Goal: Information Seeking & Learning: Check status

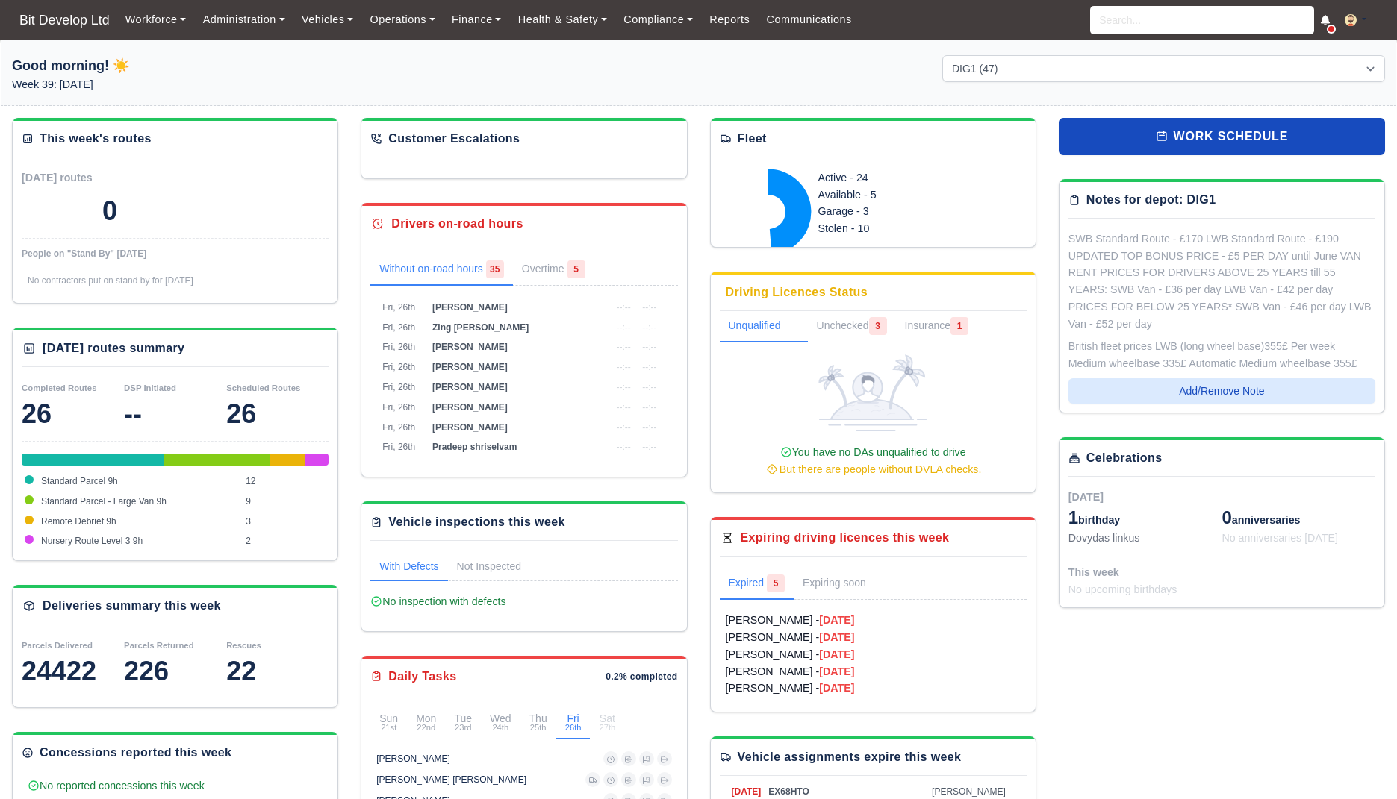
select select "2"
click at [1201, 20] on input "search" at bounding box center [1202, 20] width 224 height 28
paste input "Timothy"
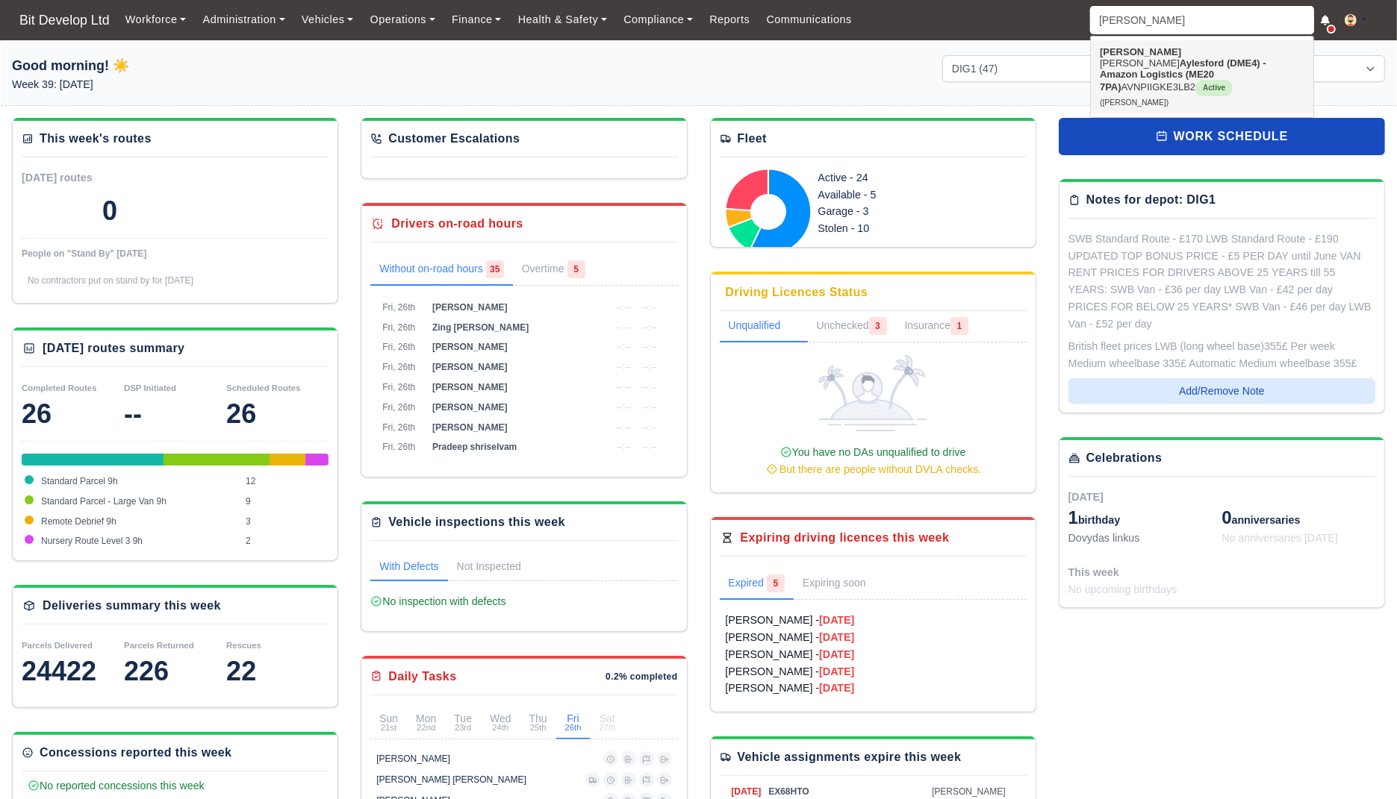
click at [1160, 66] on strong "Aylesford (DME4) - Amazon Logistics (ME20 7PA)" at bounding box center [1182, 74] width 166 height 35
type input "[PERSON_NAME]"
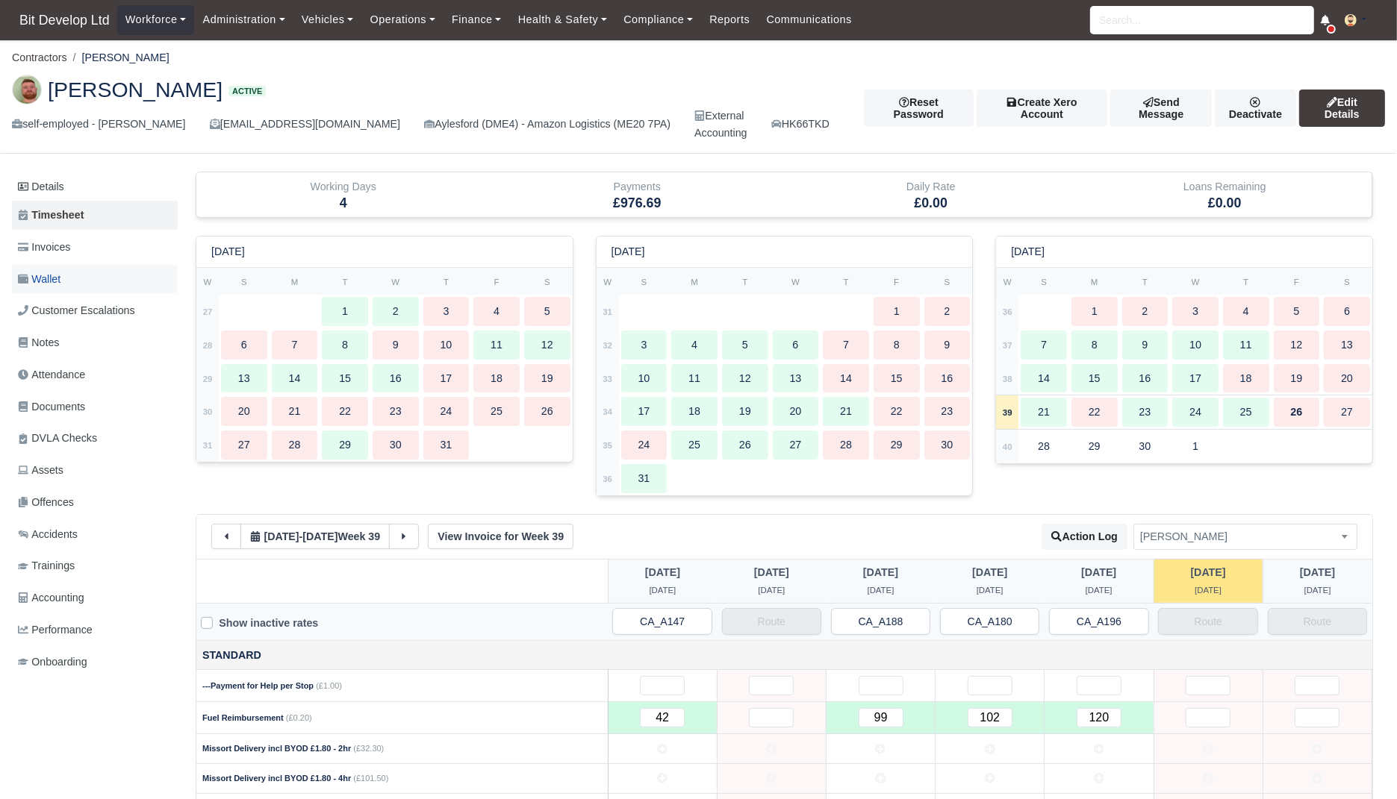
click at [102, 276] on link "Wallet" at bounding box center [95, 279] width 166 height 29
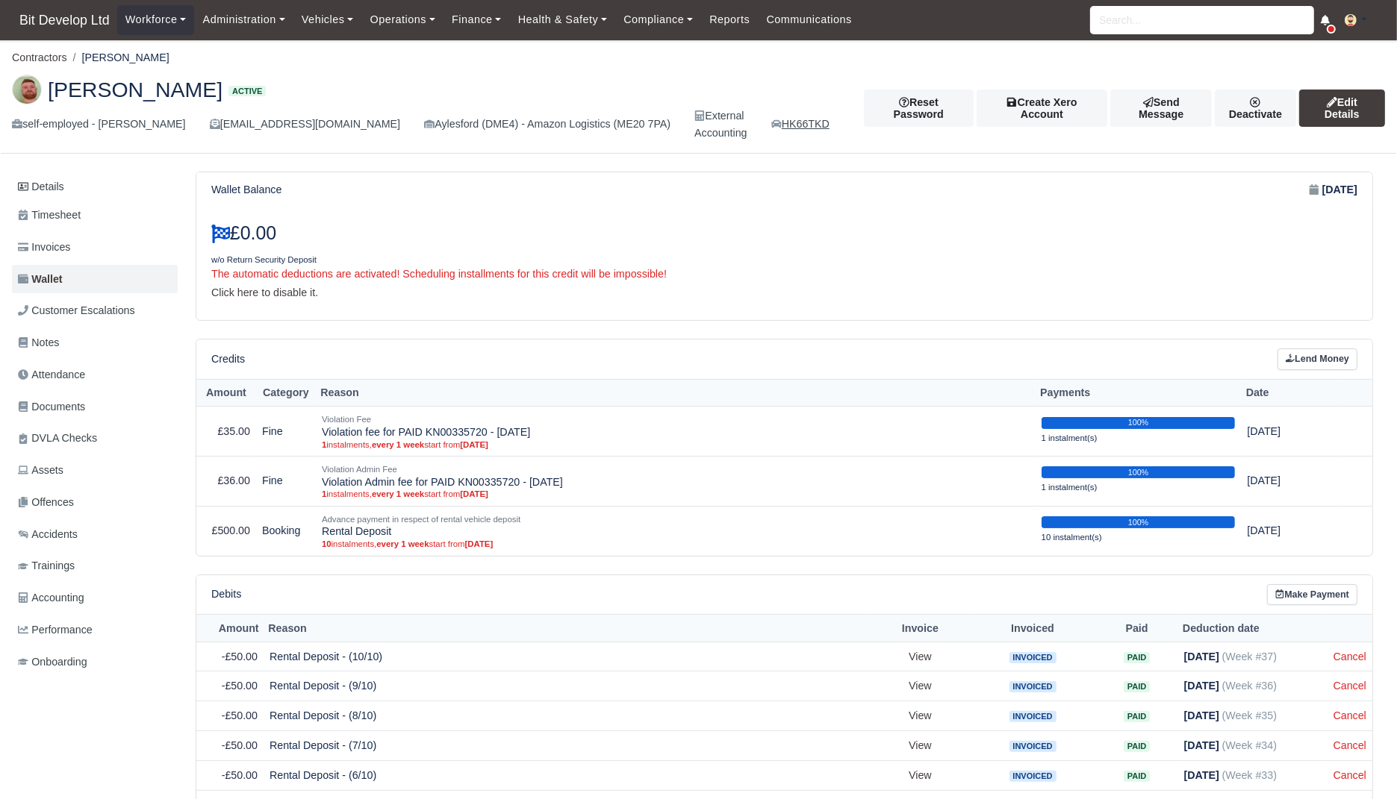
click at [806, 128] on link "HK66TKD" at bounding box center [800, 124] width 58 height 17
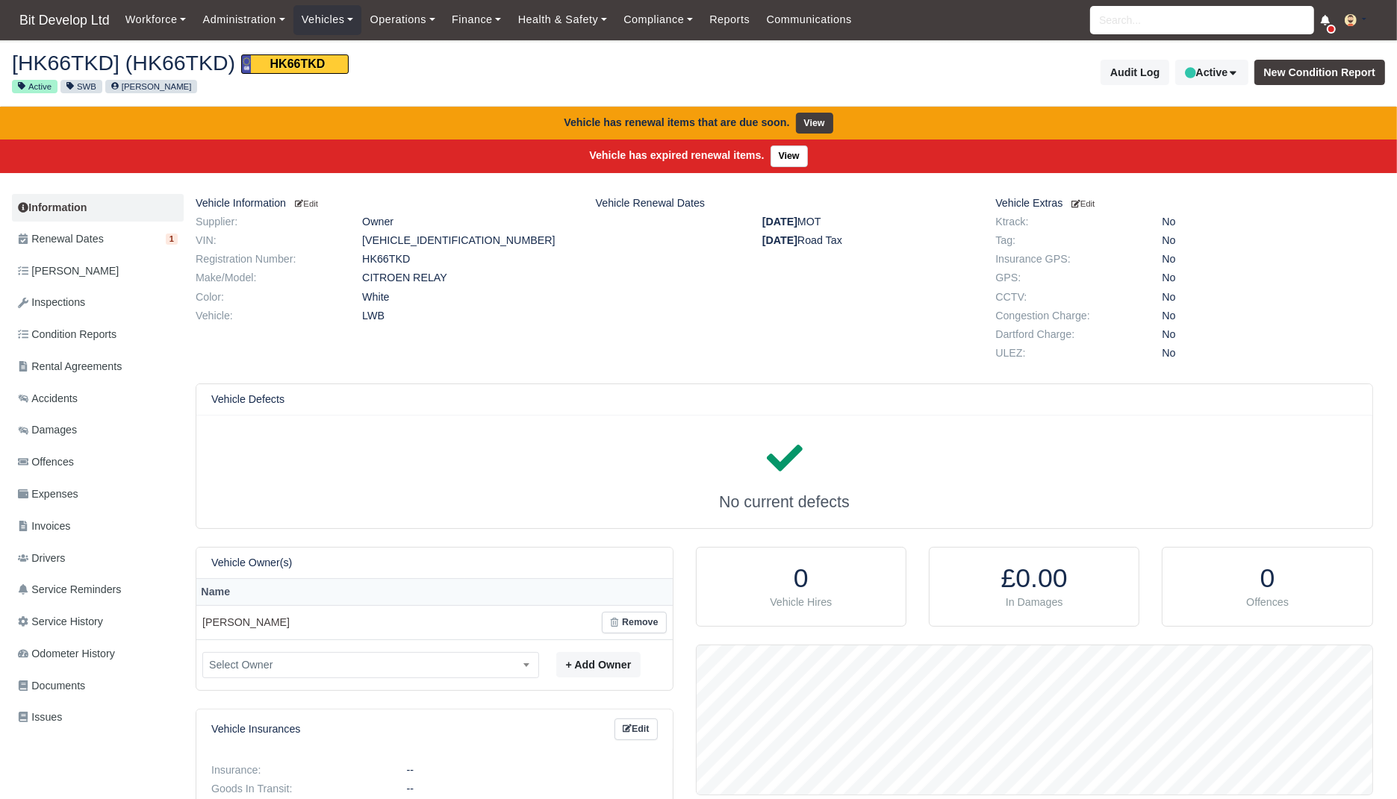
scroll to position [149, 676]
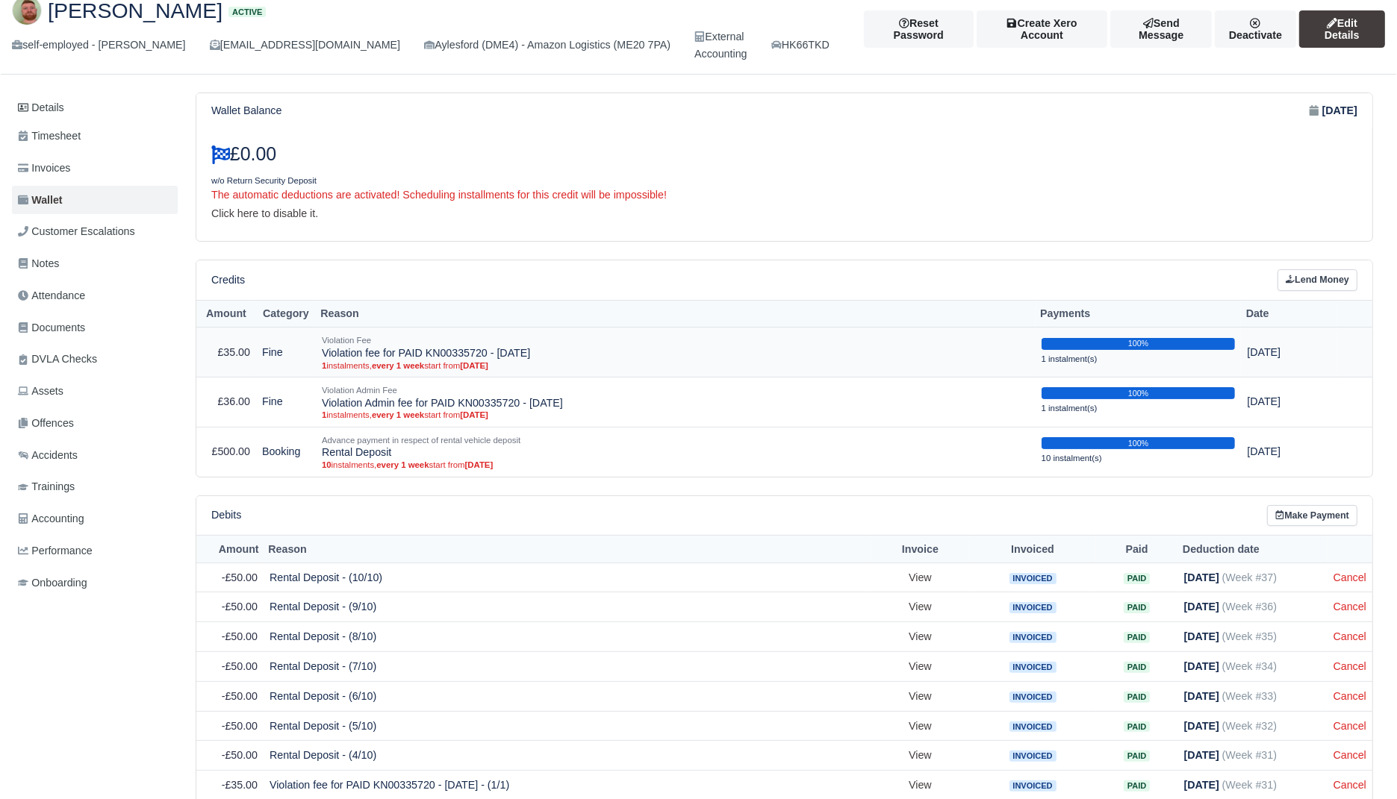
scroll to position [80, 0]
click at [86, 133] on link "Timesheet" at bounding box center [95, 135] width 166 height 29
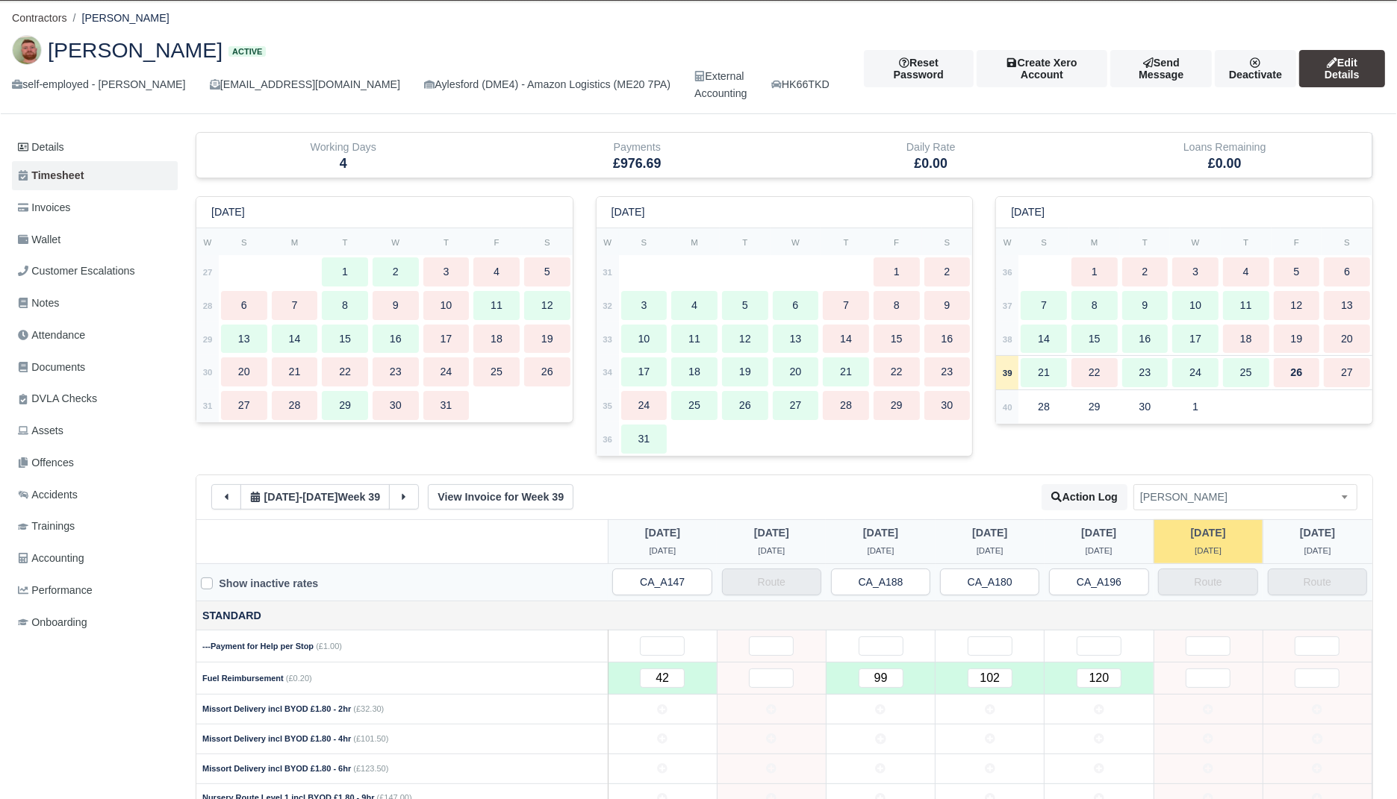
scroll to position [38, 0]
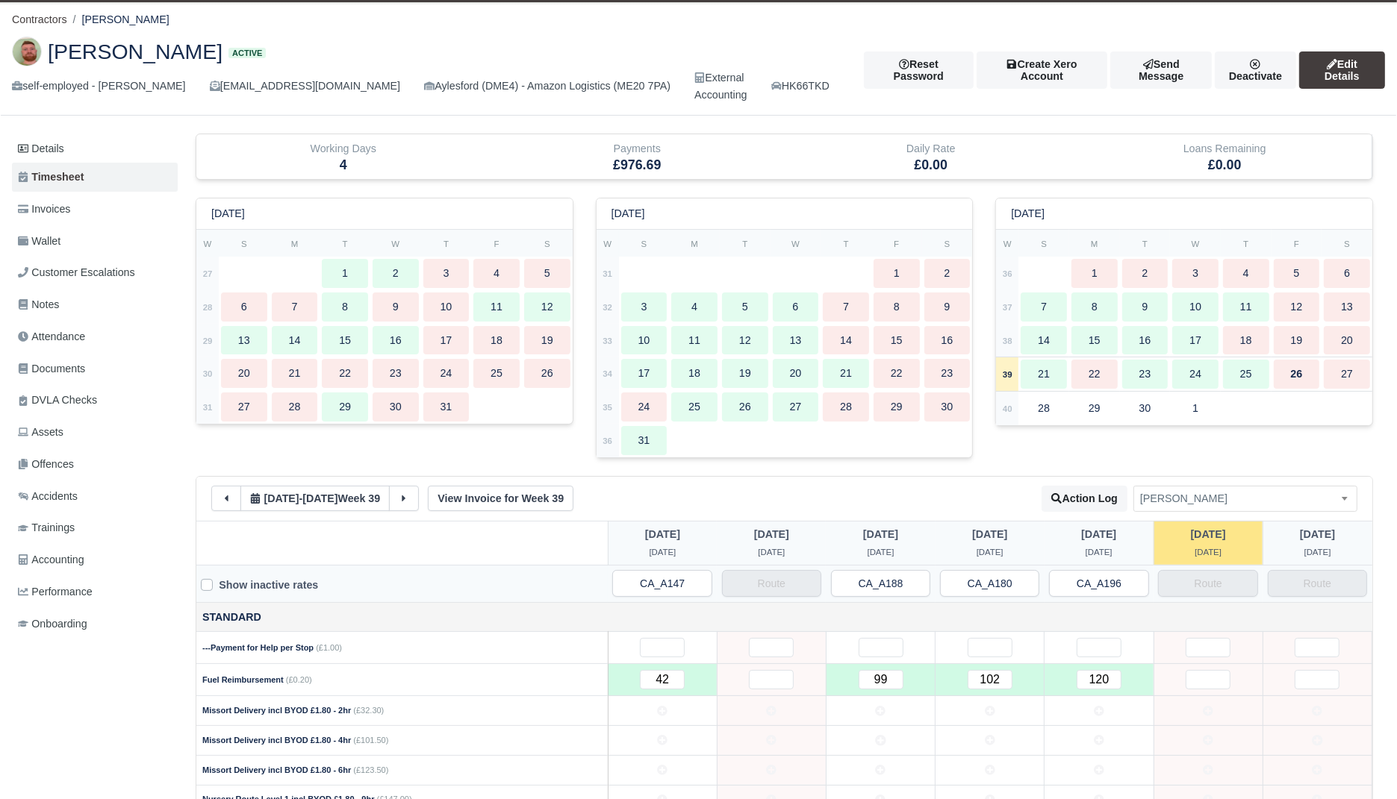
click at [52, 224] on ul "Details Timesheet Invoices Wallet Customer Escalations Notes Attendance Documen…" at bounding box center [95, 388] width 166 height 506
click at [69, 207] on span "Invoices" at bounding box center [44, 209] width 52 height 17
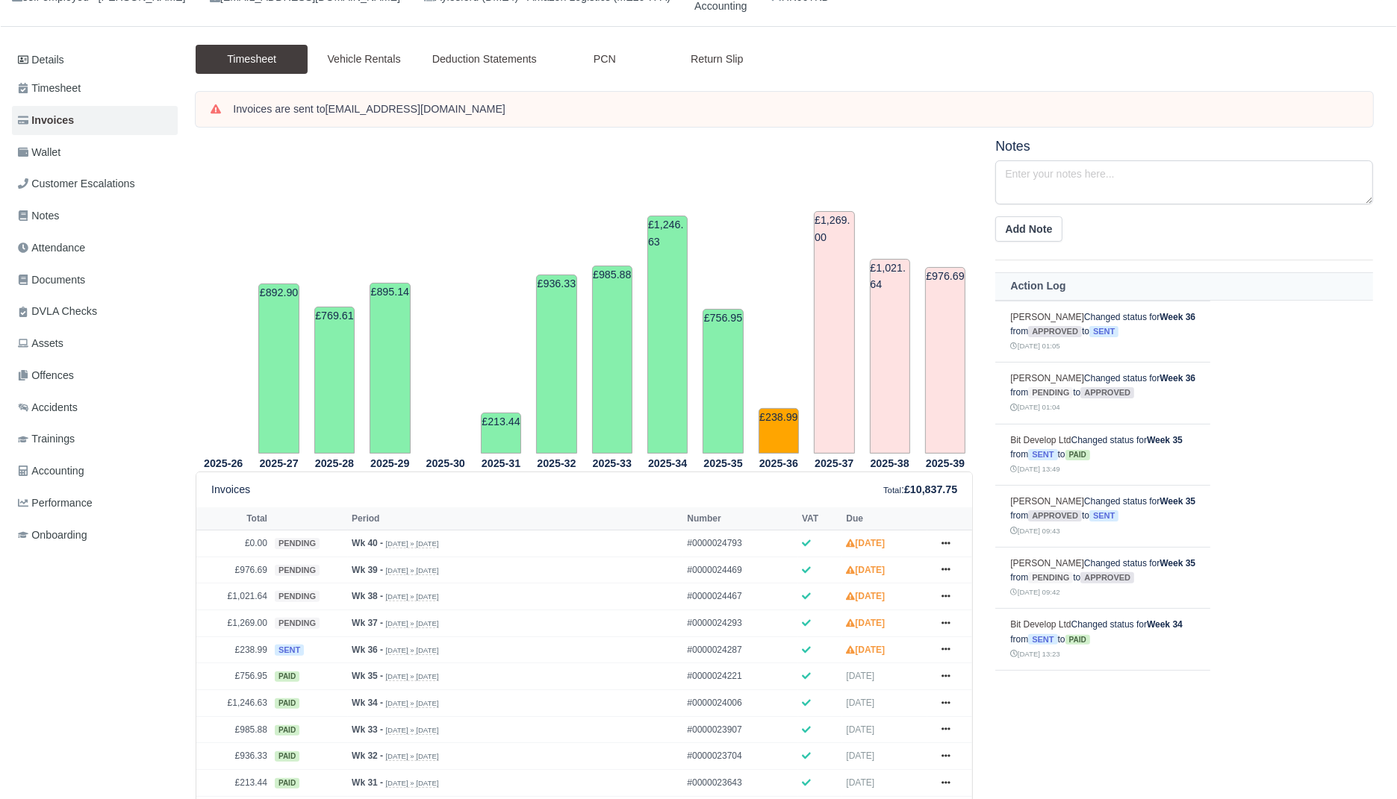
scroll to position [208, 0]
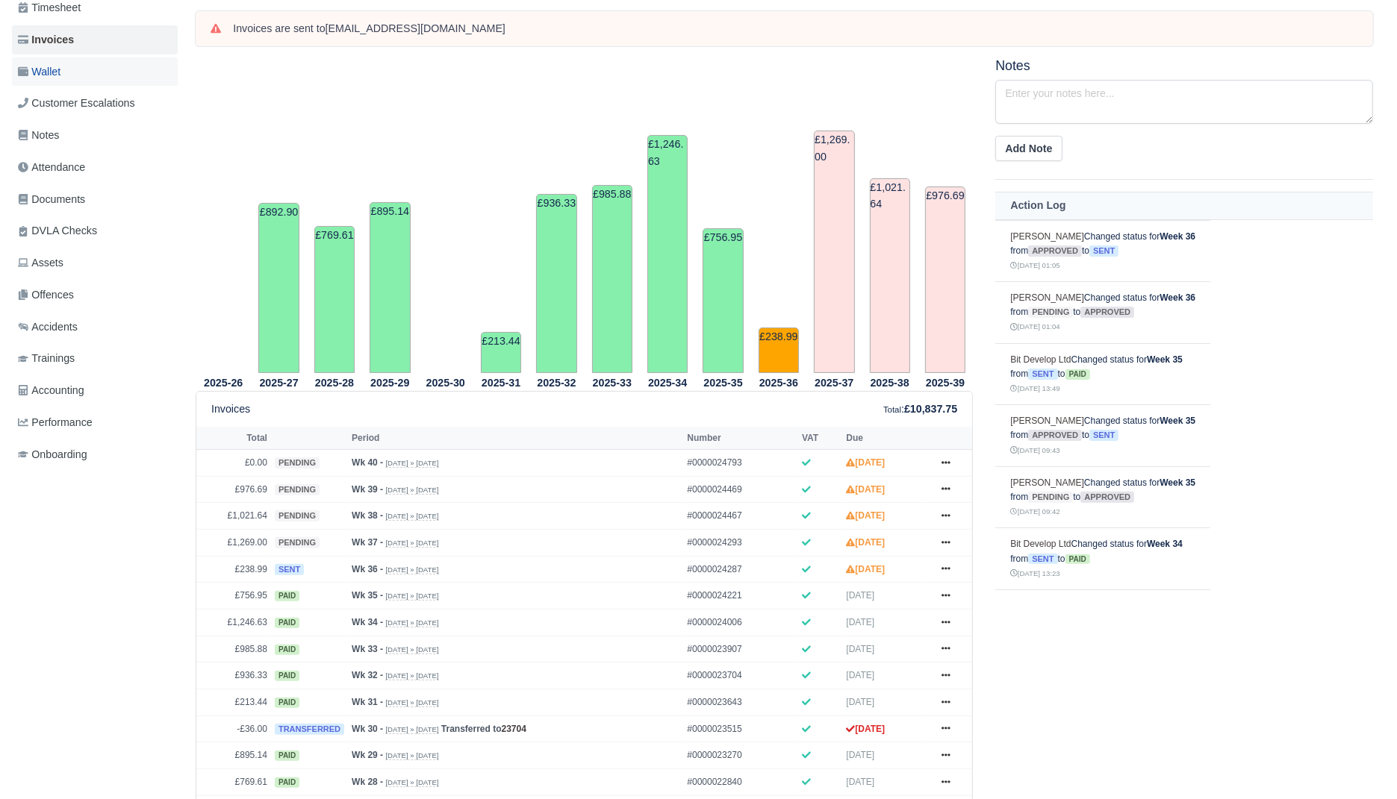
click at [95, 67] on link "Wallet" at bounding box center [95, 71] width 166 height 29
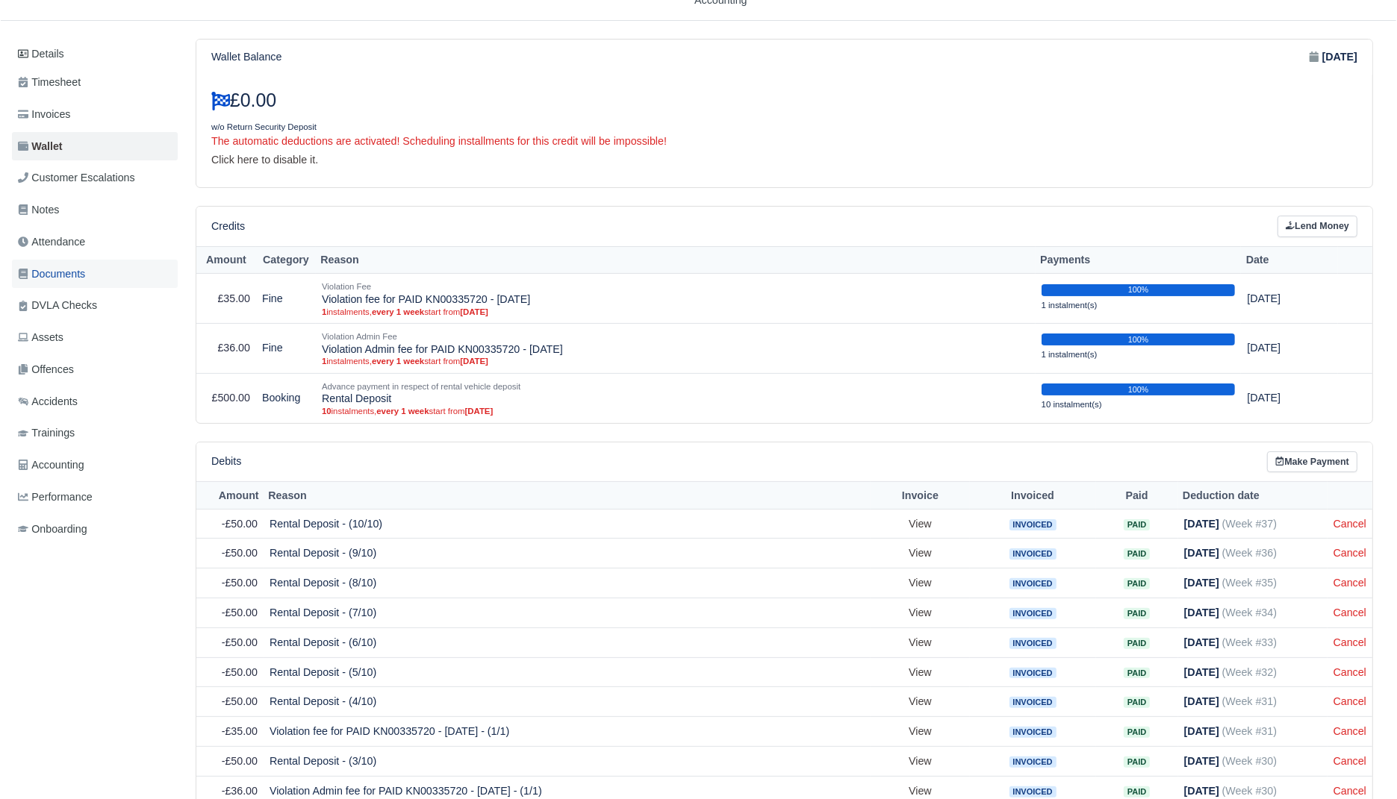
scroll to position [93, 0]
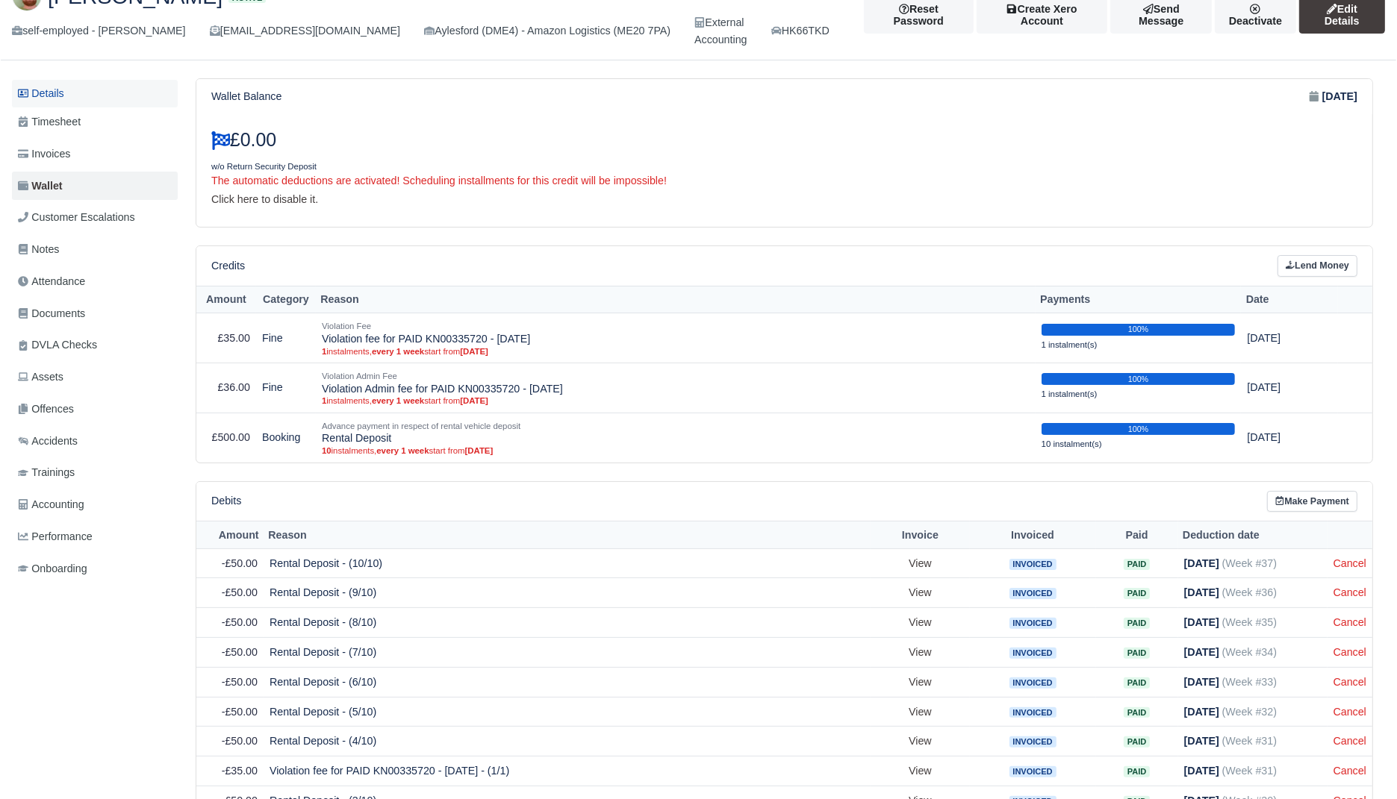
click at [61, 95] on link "Details" at bounding box center [95, 94] width 166 height 28
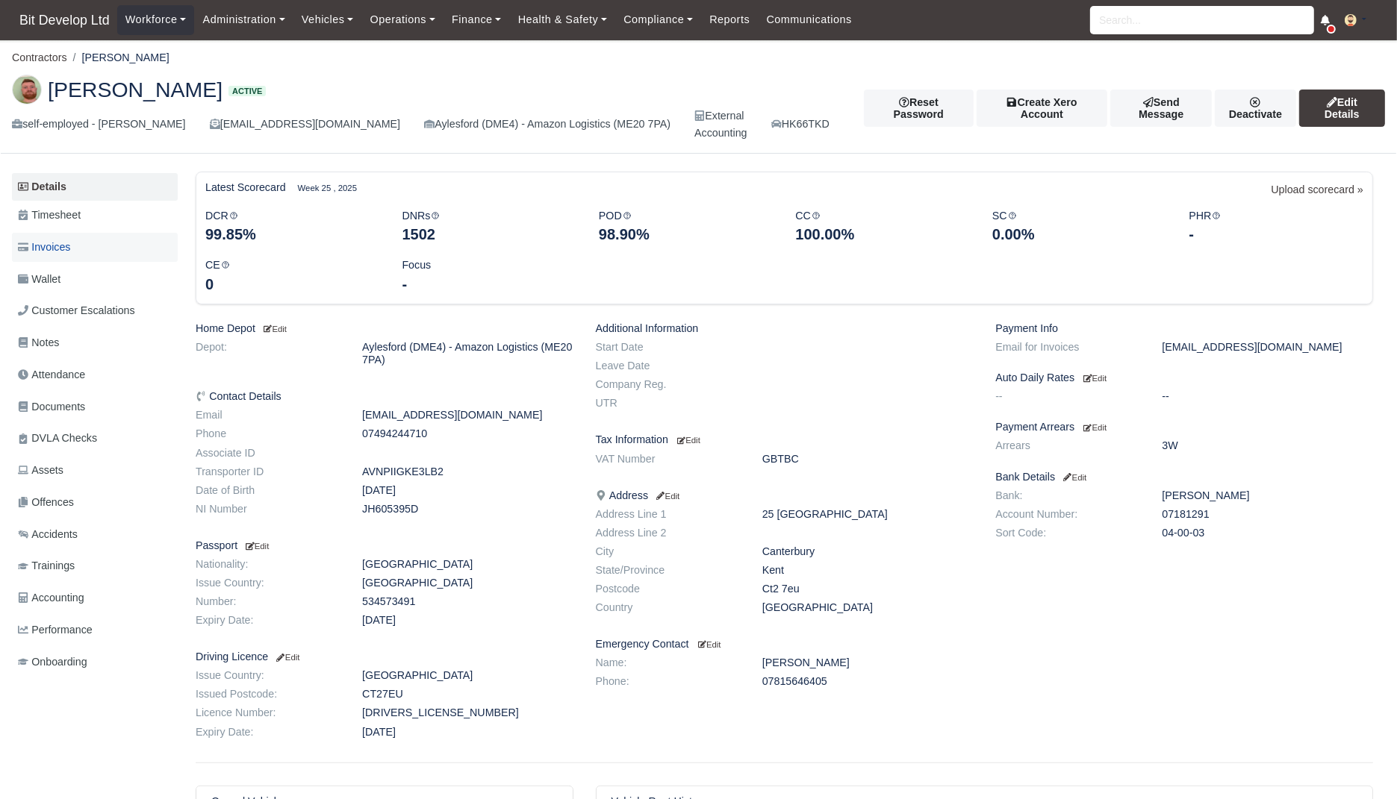
click at [81, 248] on link "Invoices" at bounding box center [95, 247] width 166 height 29
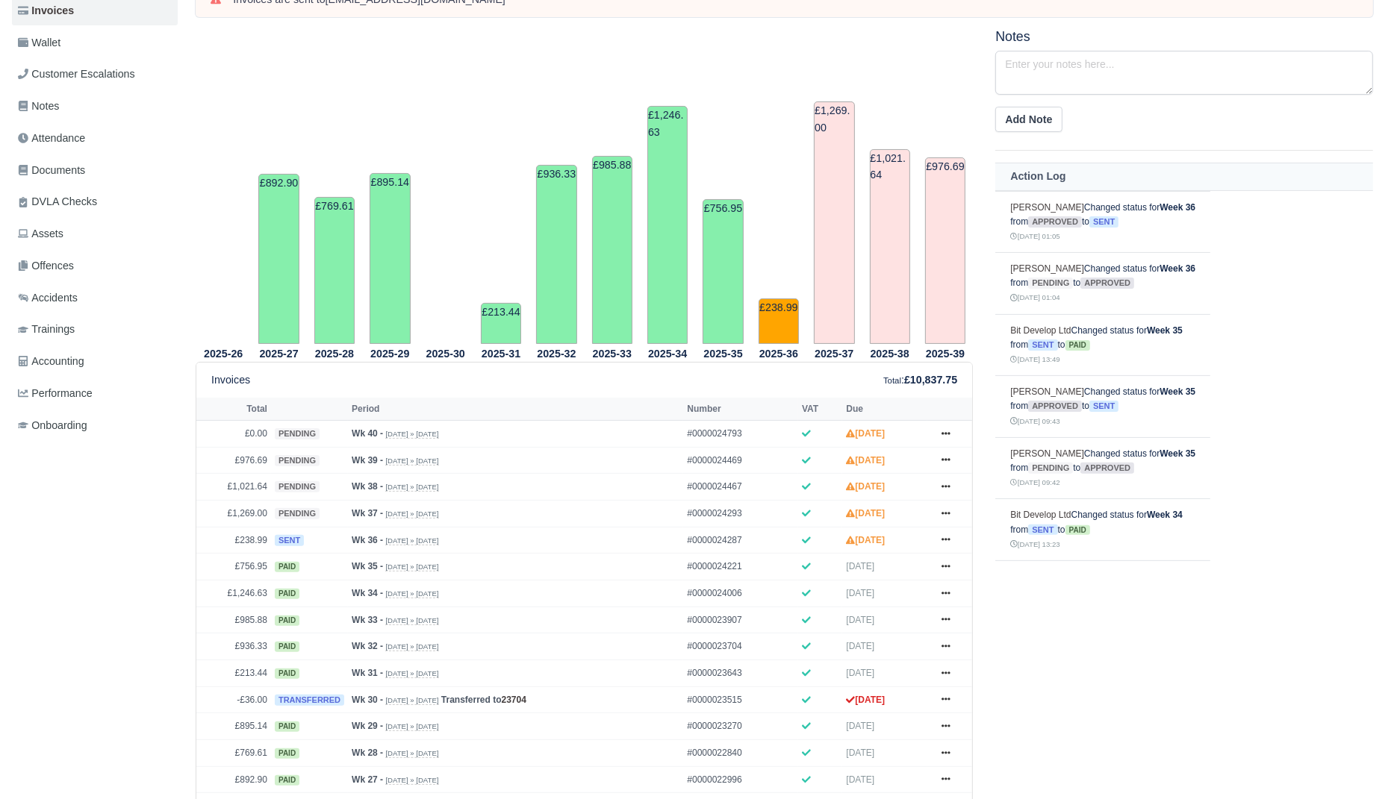
scroll to position [237, 0]
click at [948, 563] on icon at bounding box center [945, 565] width 9 height 9
click at [894, 590] on link "Show Invoice" at bounding box center [889, 592] width 133 height 31
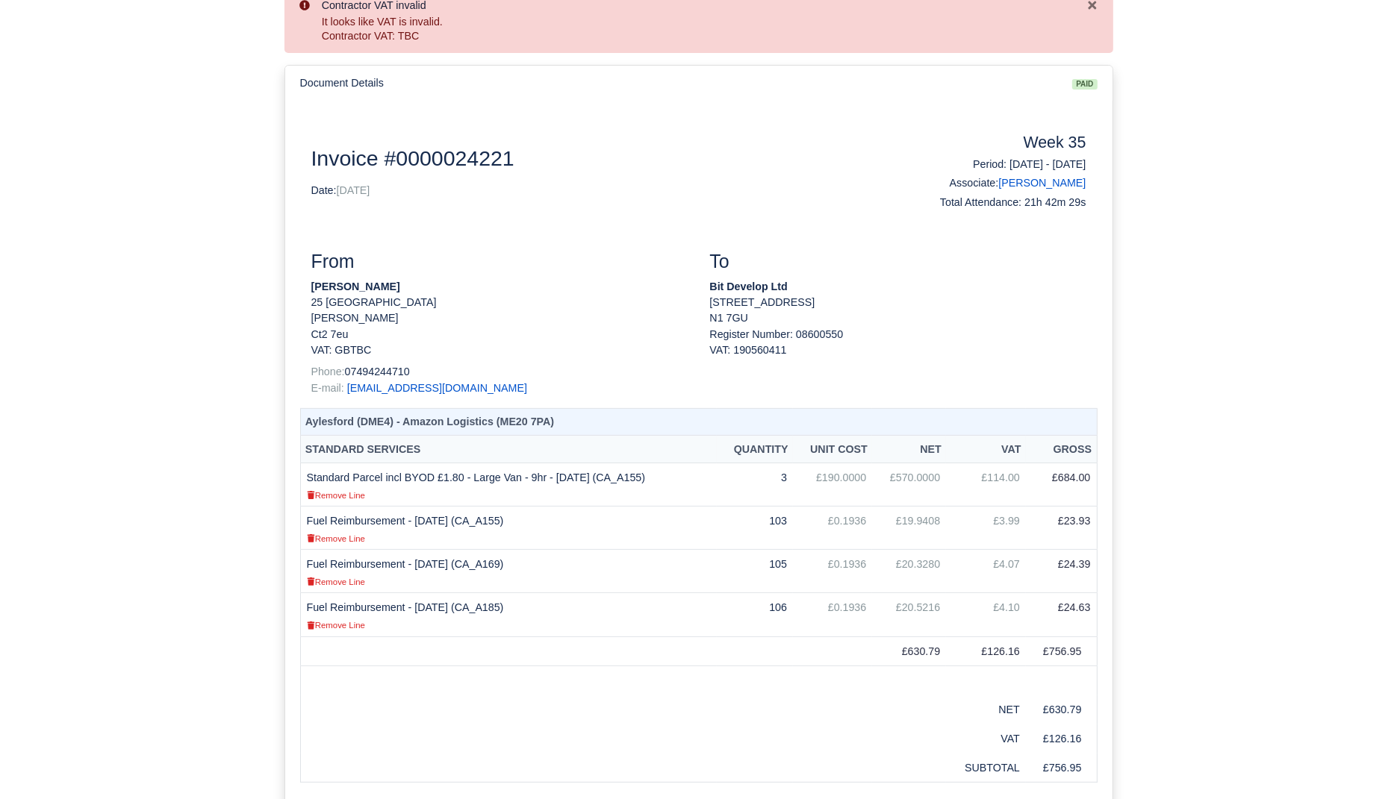
scroll to position [172, 0]
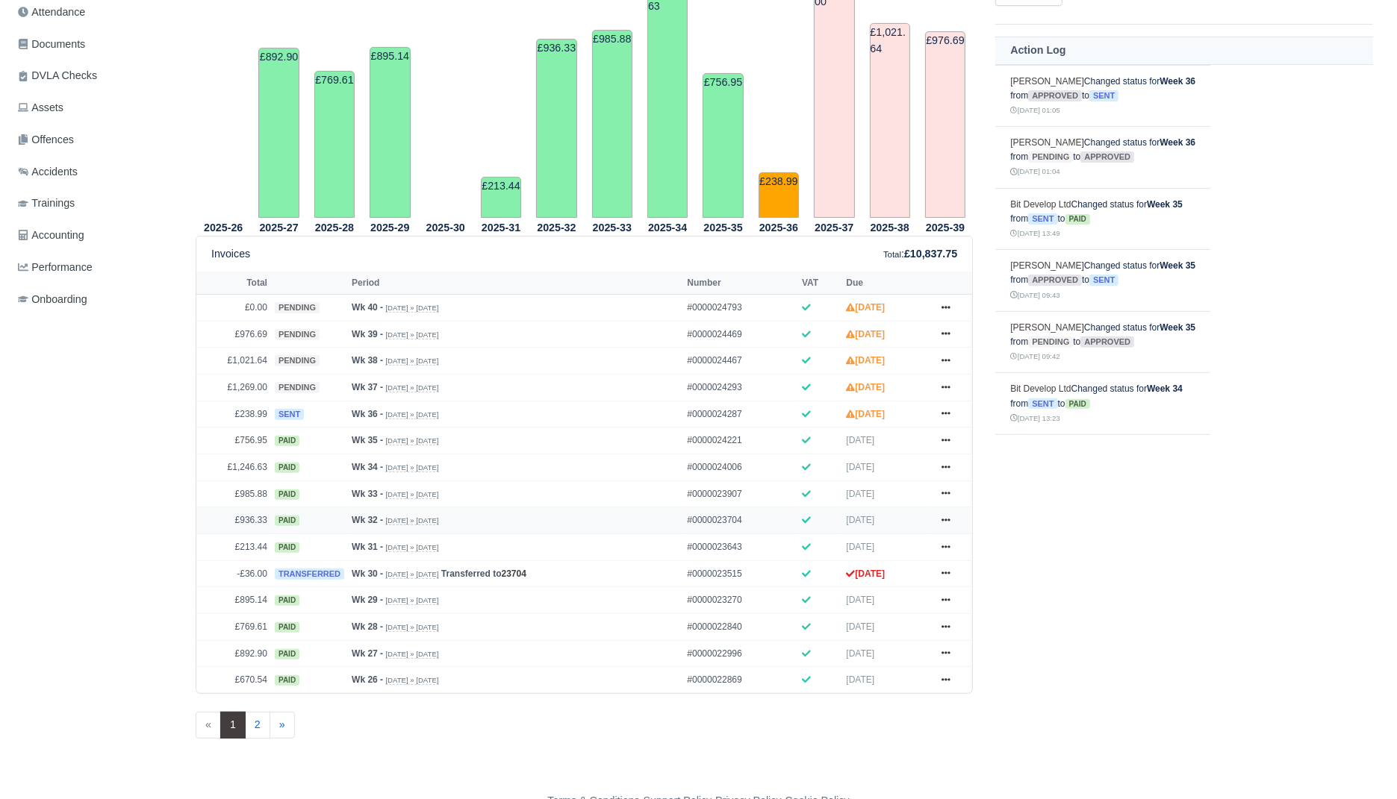
scroll to position [382, 0]
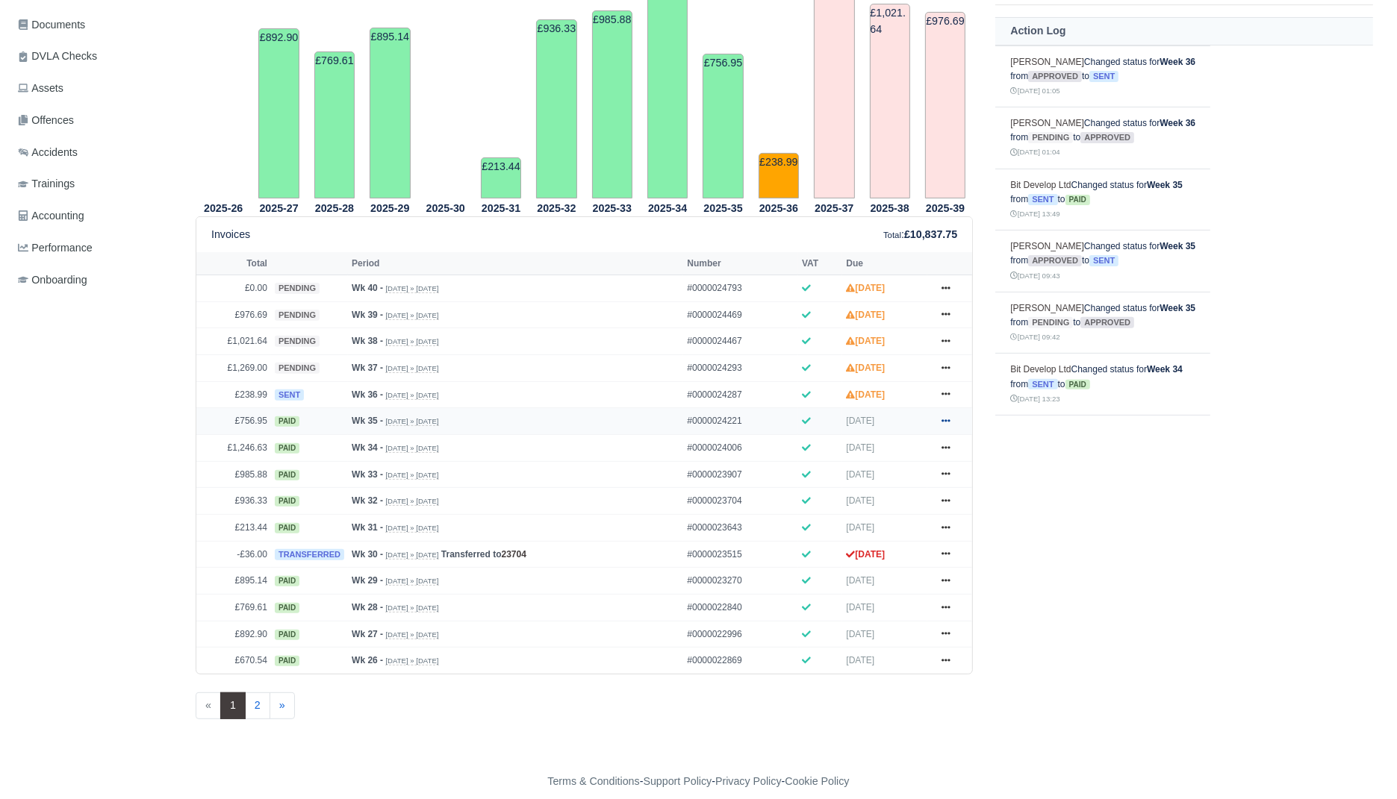
click at [946, 419] on icon at bounding box center [945, 420] width 9 height 3
click at [935, 447] on link "Show Invoice" at bounding box center [889, 447] width 133 height 31
